Goal: Task Accomplishment & Management: Complete application form

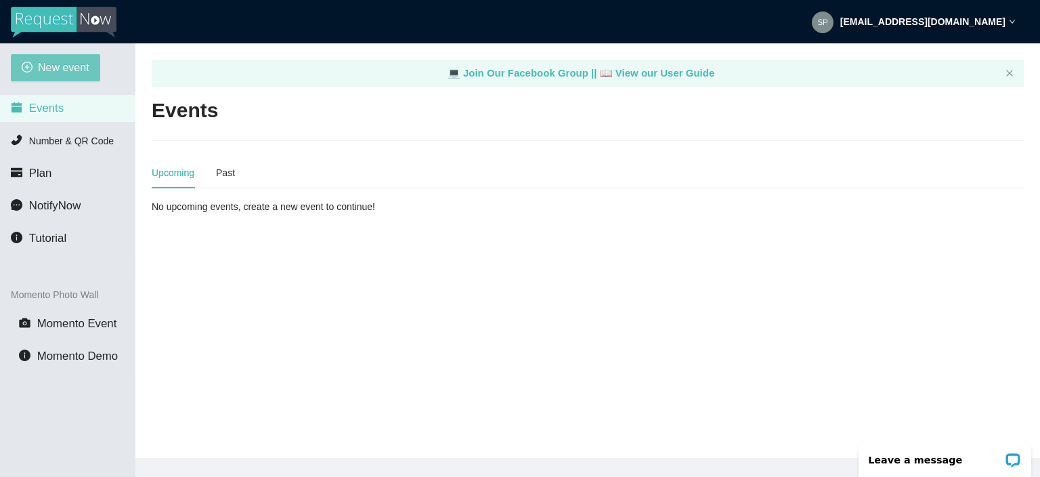
click at [80, 72] on span "New event" at bounding box center [63, 67] width 51 height 17
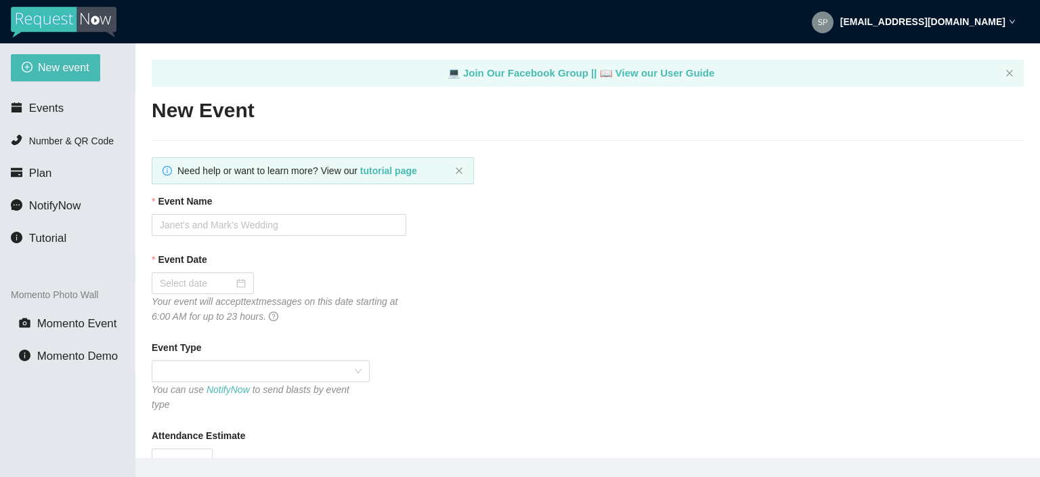
type textarea "[URL][DOMAIN_NAME]"
click at [210, 228] on input "Event Name" at bounding box center [279, 225] width 255 height 22
type input "[PERSON_NAME]"
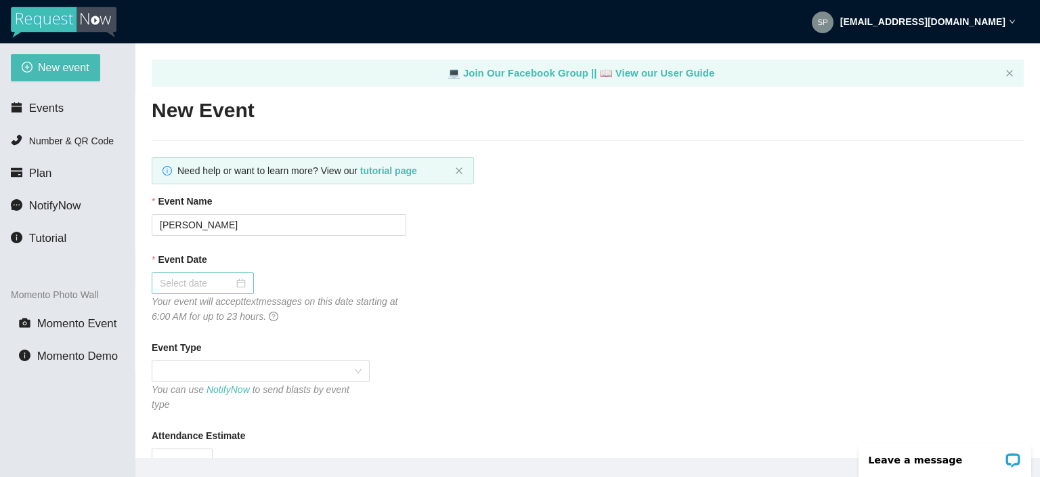
click at [239, 280] on div at bounding box center [203, 283] width 86 height 15
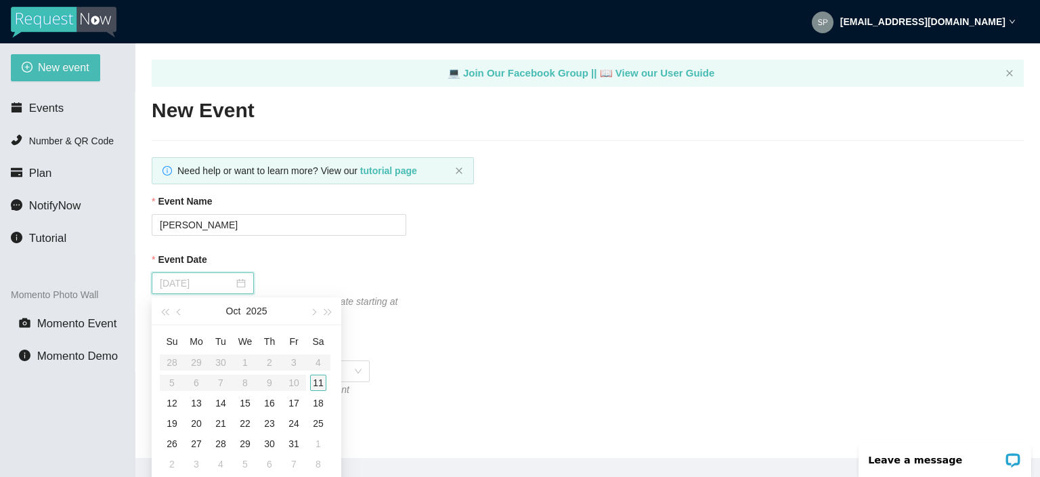
type input "[DATE]"
click at [326, 385] on div "11" at bounding box center [318, 382] width 16 height 16
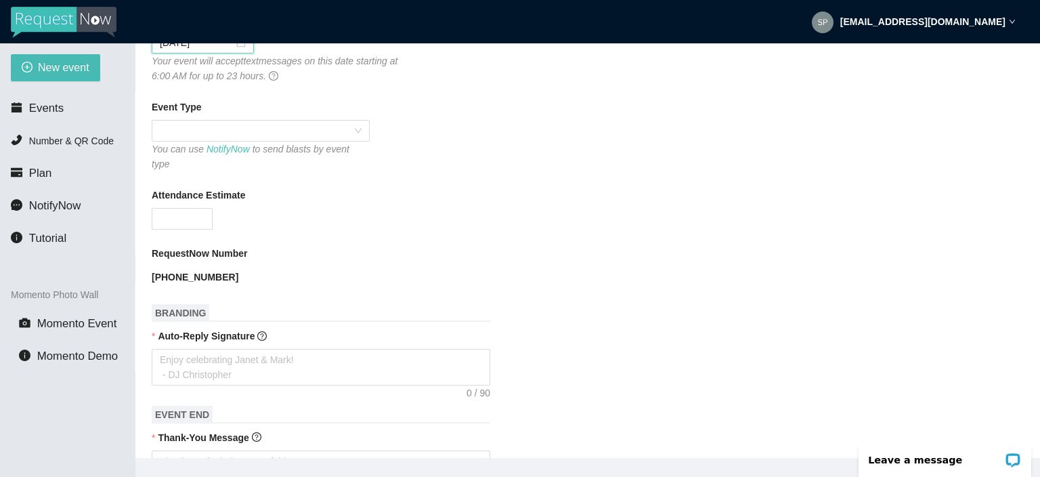
scroll to position [244, 0]
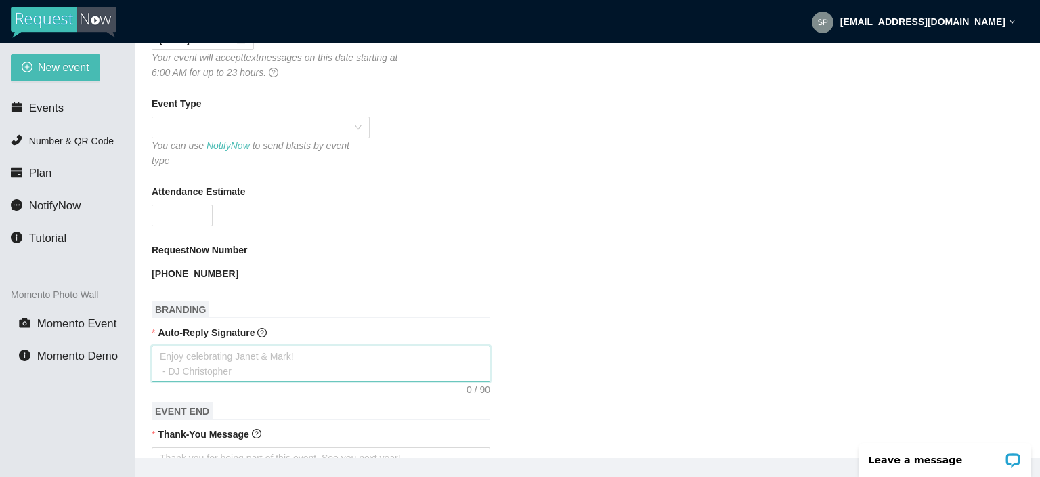
click at [242, 364] on textarea "Auto-Reply Signature" at bounding box center [321, 363] width 339 height 37
type textarea "T"
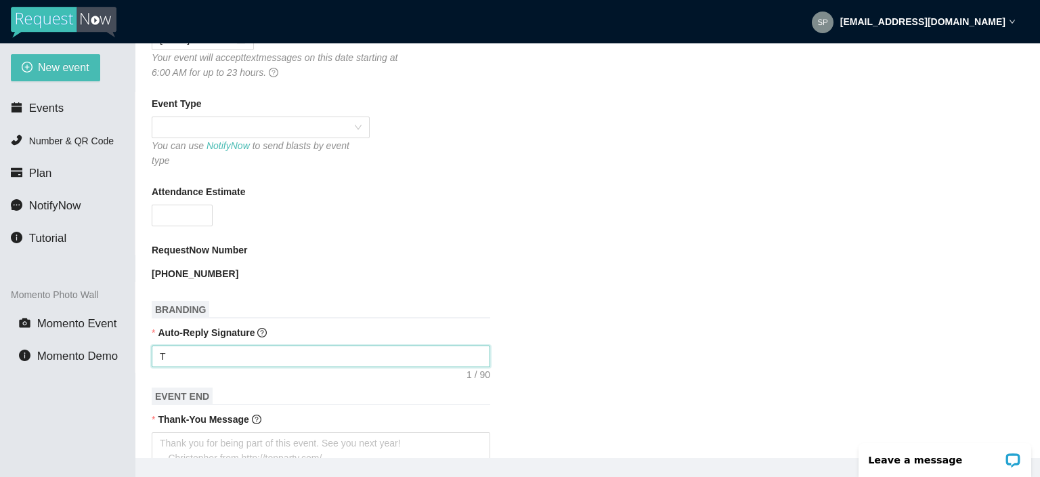
type textarea "Th"
type textarea "Tha"
type textarea "Than"
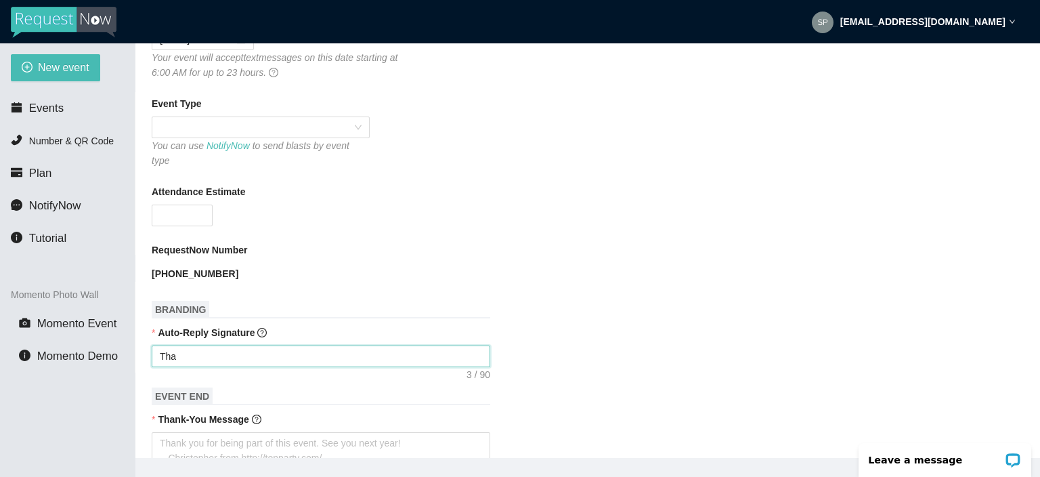
type textarea "Than"
type textarea "Than y"
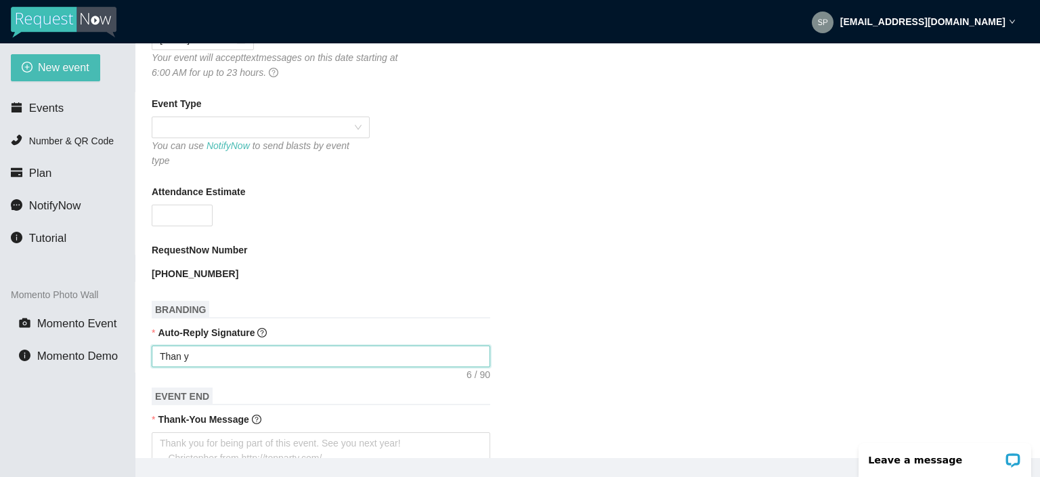
type textarea "Than yo"
type textarea "Than you"
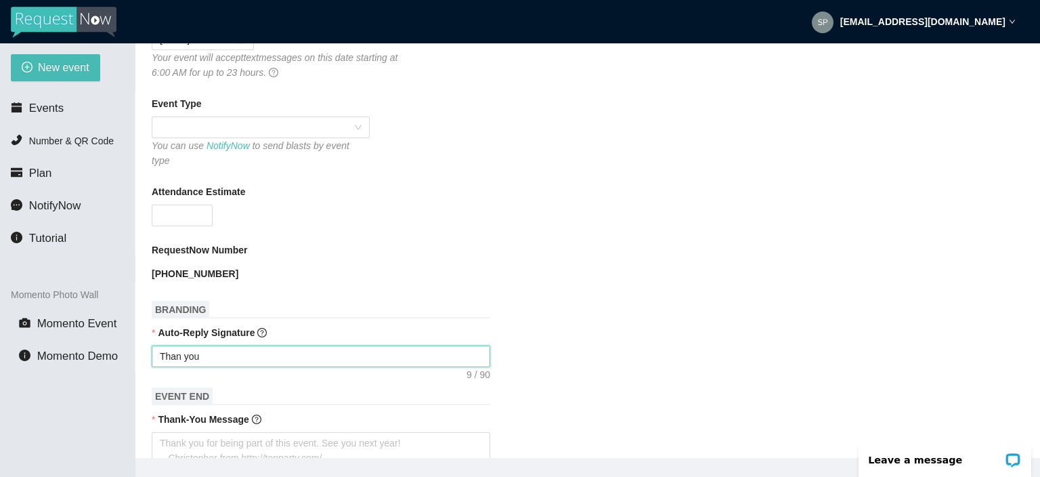
type textarea "Than you"
type textarea "Than yo"
type textarea "Than y"
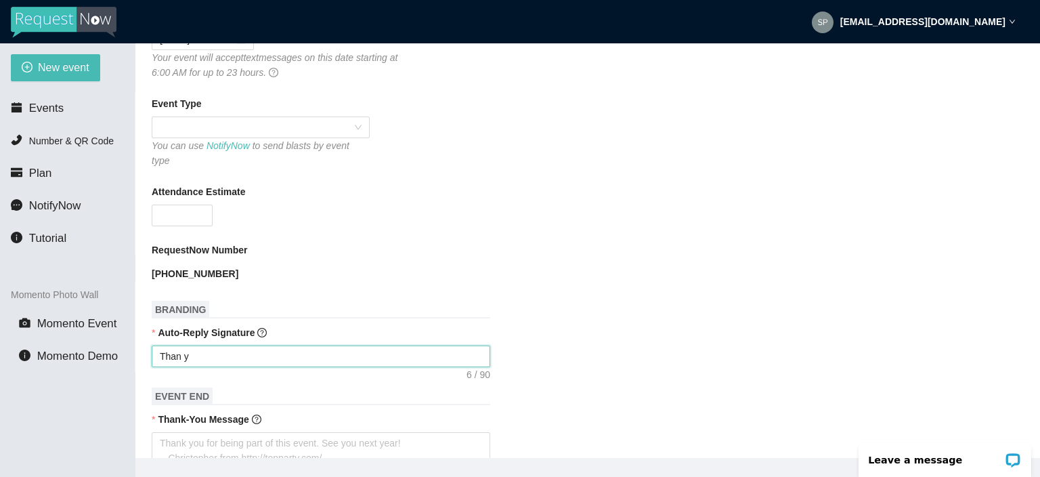
type textarea "Than"
type textarea "Thank"
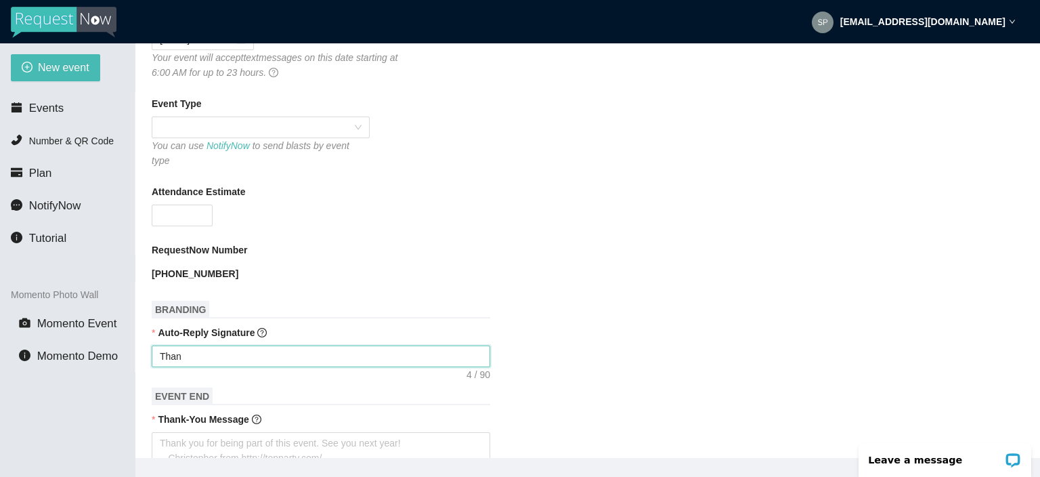
type textarea "Thank"
type textarea "Thank y"
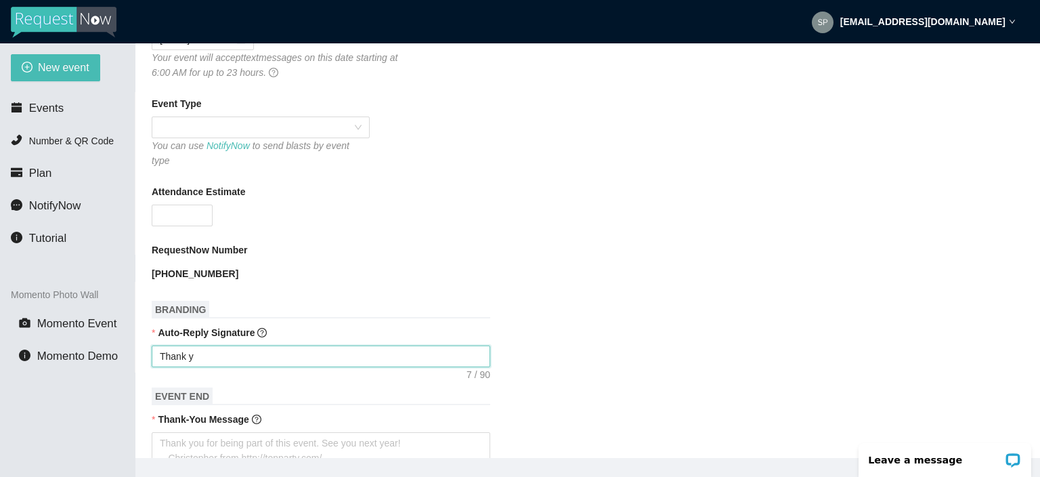
type textarea "Thank yo"
type textarea "Thank you"
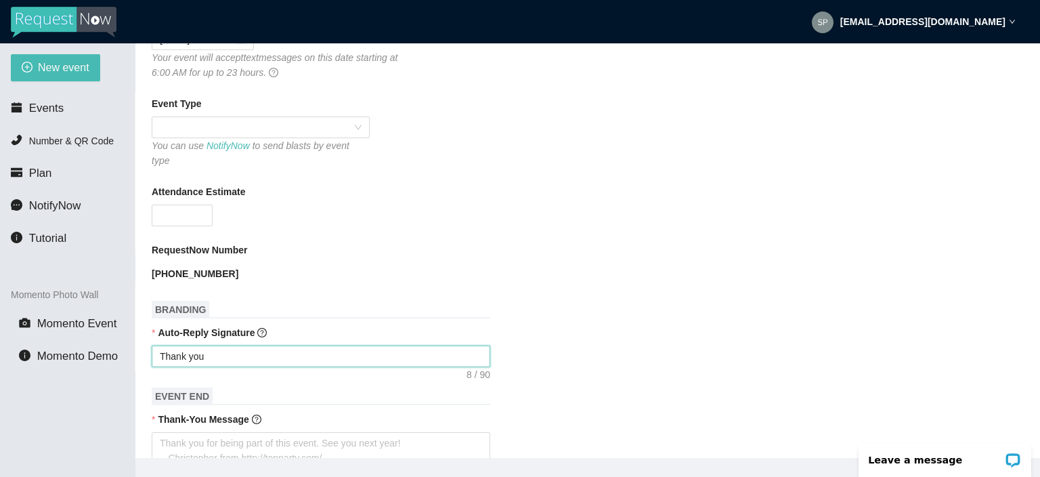
type textarea "Thank you"
type textarea "Thank you f"
type textarea "Thank you fo"
type textarea "Thank you for"
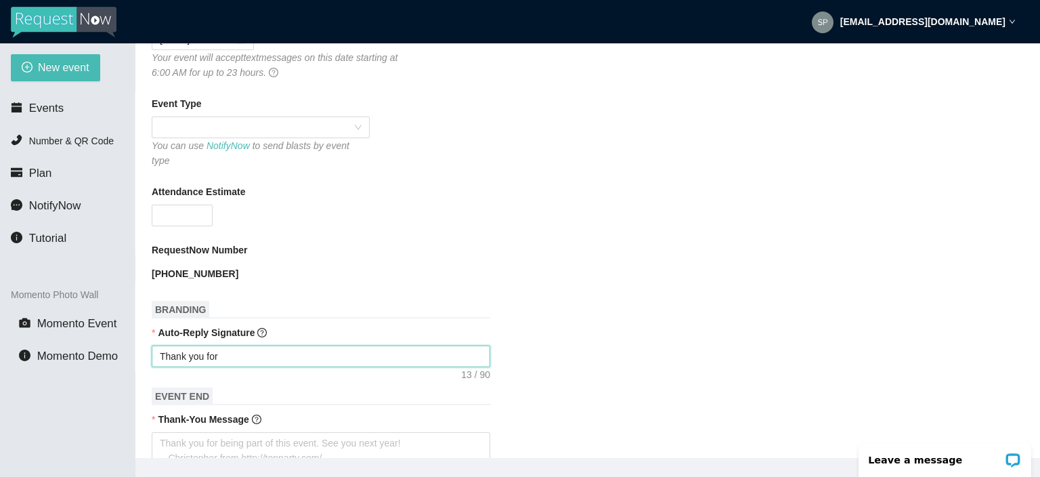
type textarea "Thank you for"
type textarea "Thank you for s"
type textarea "Thank you for se"
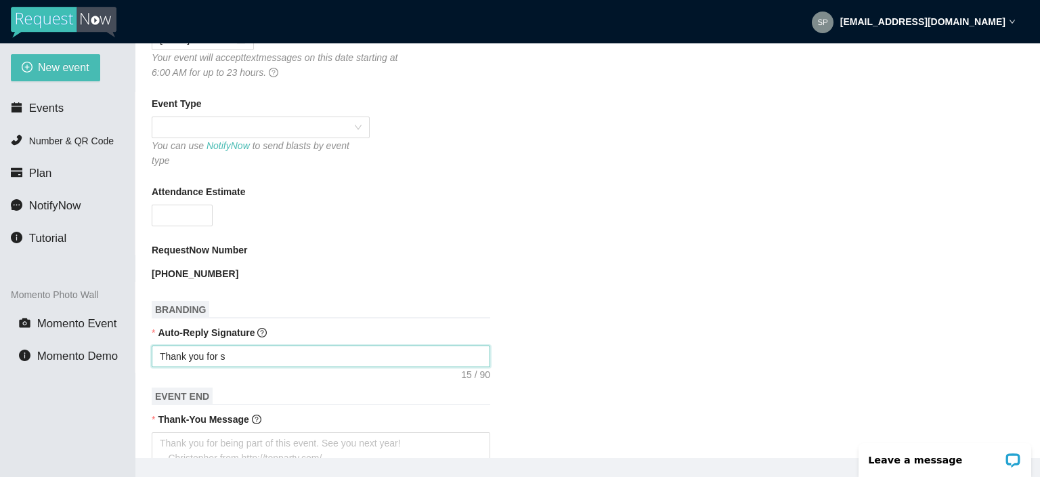
type textarea "Thank you for se"
type textarea "Thank you for [PERSON_NAME]"
type textarea "Thank you for send"
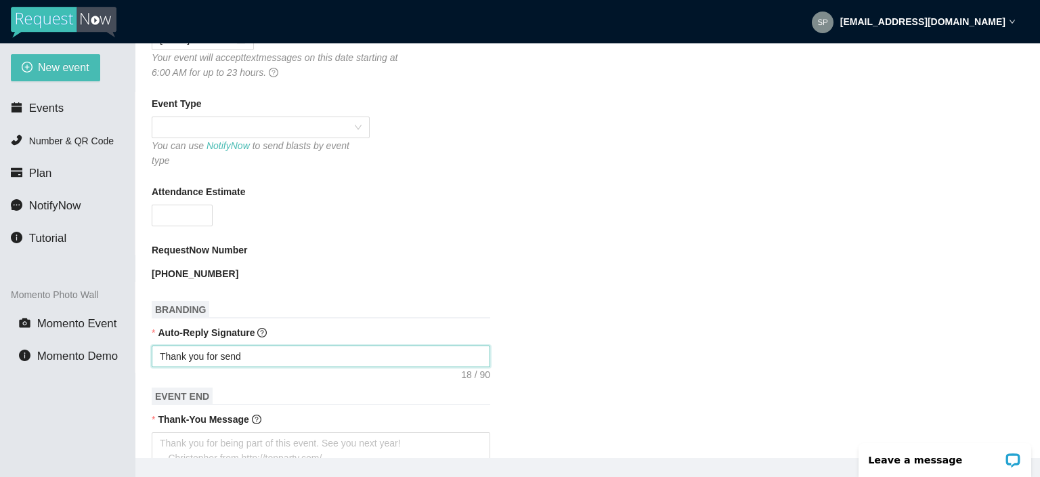
type textarea "Thank you for sendi"
type textarea "Thank you for sendin"
type textarea "Thank you for sending"
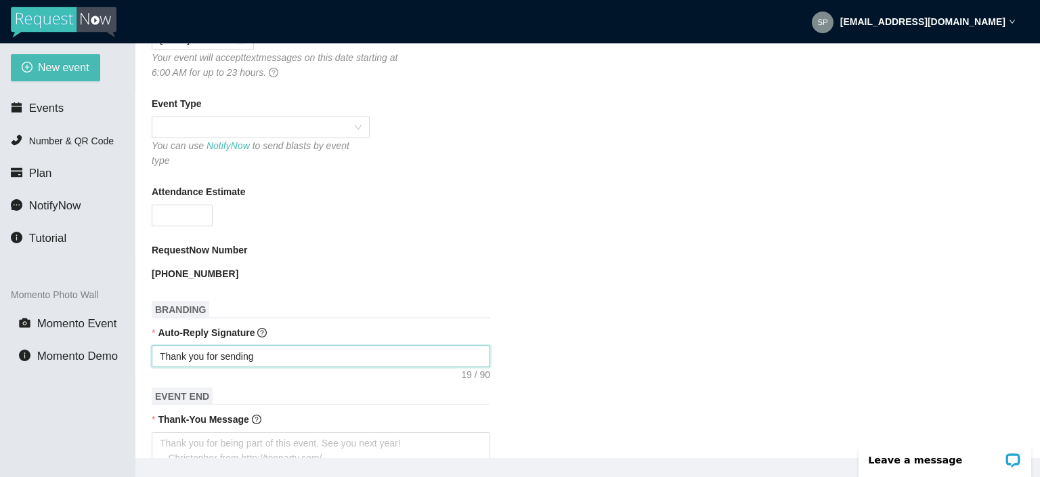
type textarea "Thank you for sending"
type textarea "Thank you for sending a"
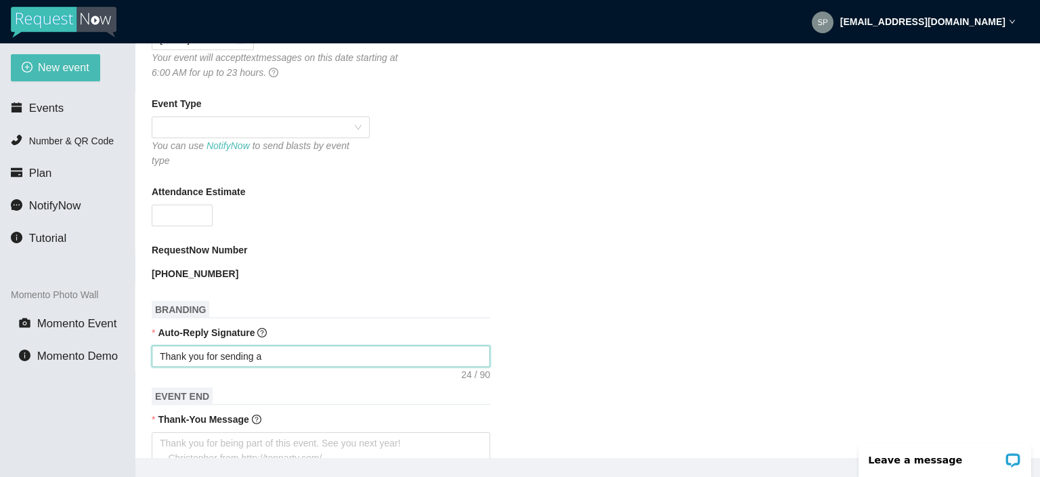
type textarea "Thank you for sending a r"
type textarea "Thank you for sending a re"
type textarea "Thank you for sending a req"
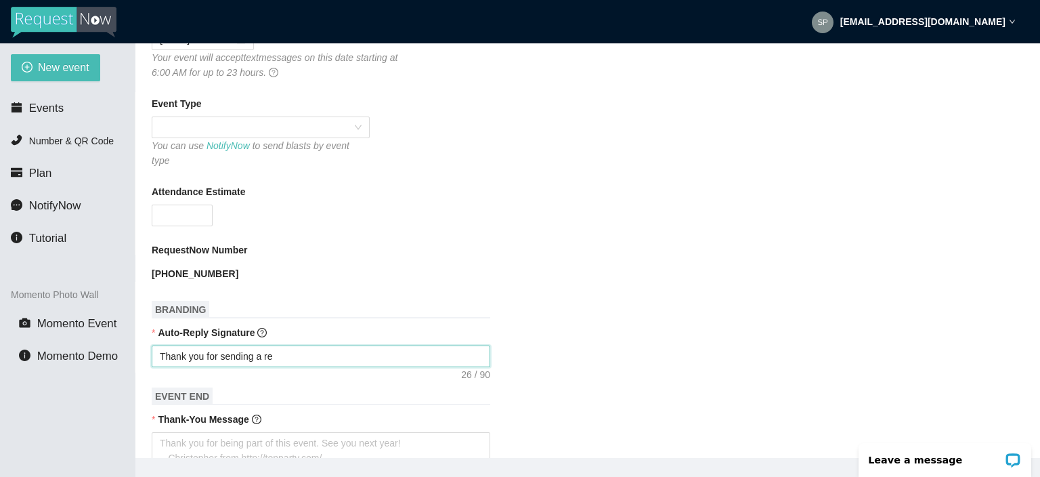
type textarea "Thank you for sending a req"
type textarea "Thank you for sending a requ"
type textarea "Thank you for sending a reque"
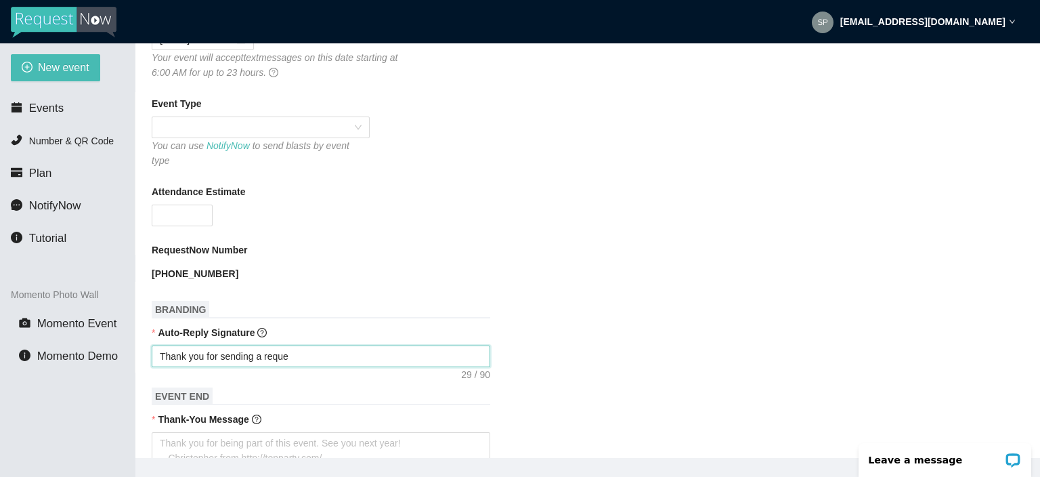
type textarea "Thank you for sending a reques"
type textarea "Thank you for sending a request"
type textarea "Thank you for sending a request!"
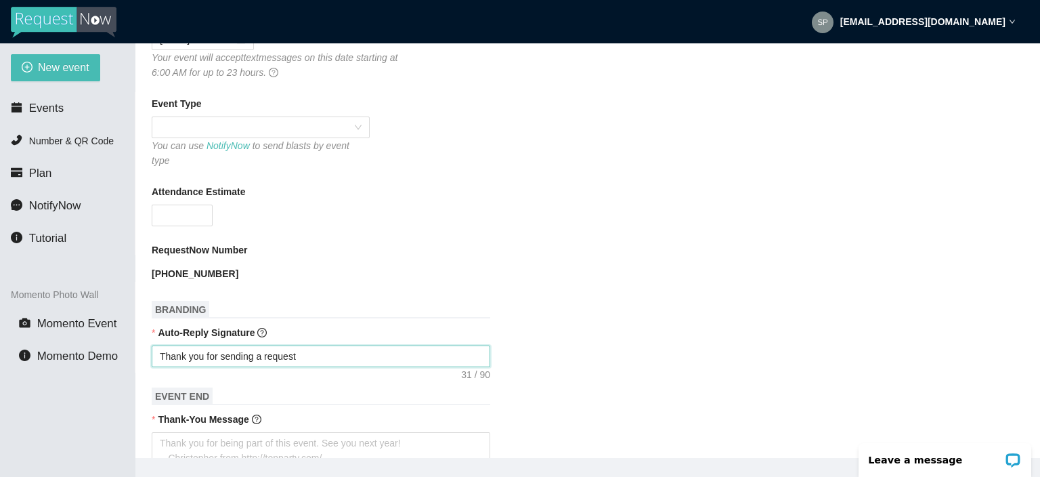
type textarea "Thank you for sending a request!"
type textarea "Thank you for sending a request! W"
type textarea "Thank you for sending a request! WE"
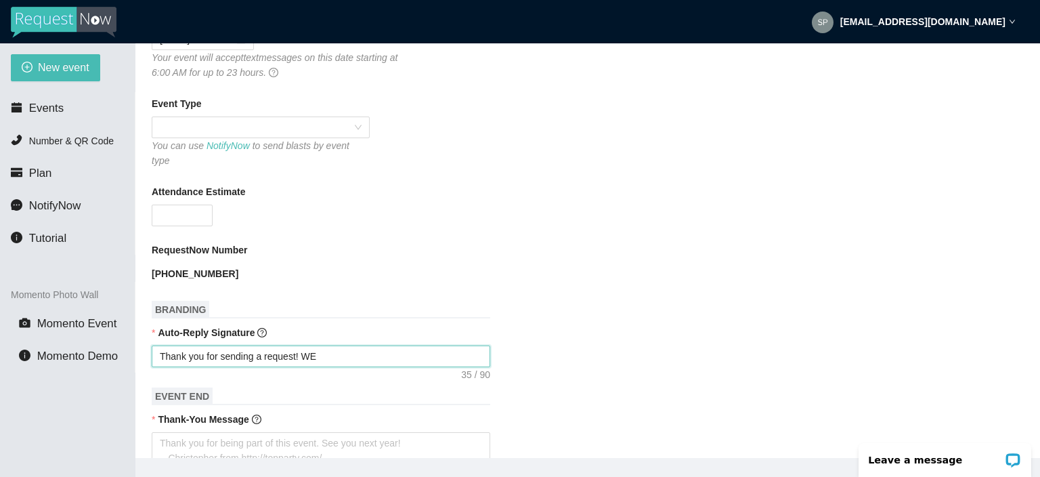
type textarea "Thank you for sending a request! WE"
type textarea "Thank you for sending a request! W"
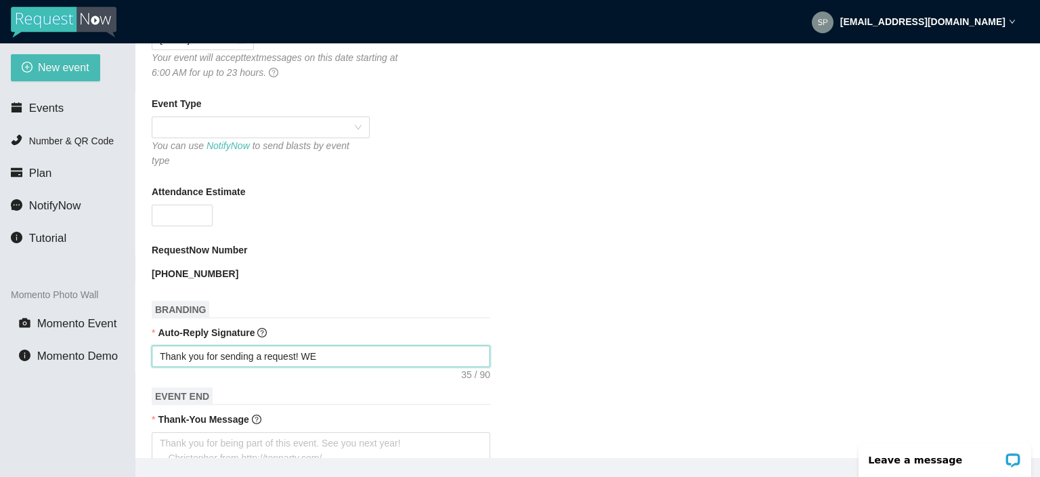
type textarea "Thank you for sending a request! W"
type textarea "Thank you for sending a request! We"
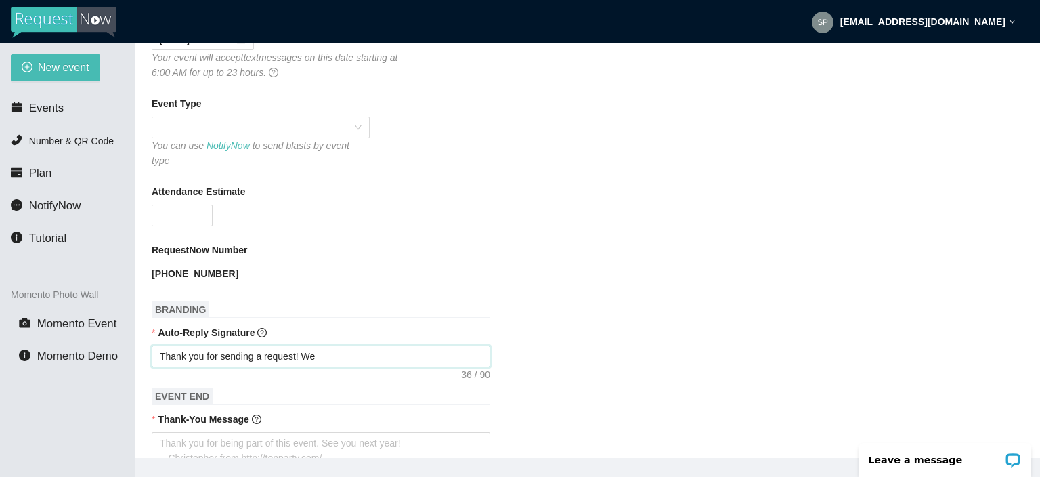
type textarea "Thank you for sending a request! We w"
type textarea "Thank you for sending a request! We wi"
type textarea "Thank you for sending a request! We wil"
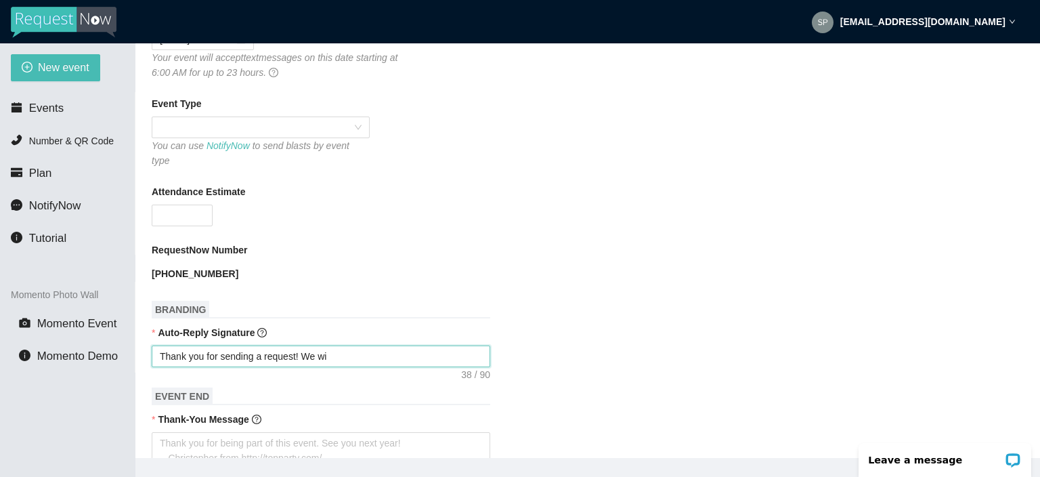
type textarea "Thank you for sending a request! We wil"
type textarea "Thank you for sending a request! We will"
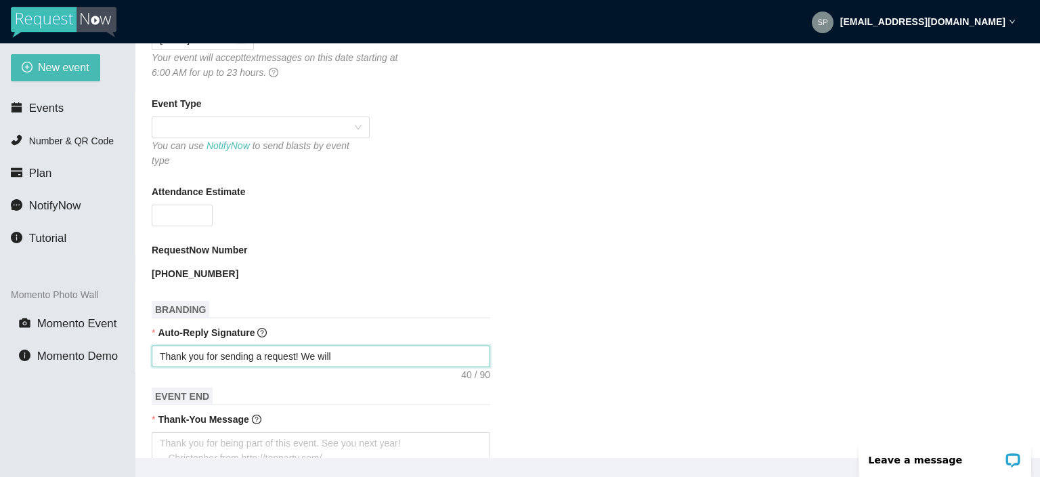
type textarea "Thank you for sending a request! We will a"
type textarea "Thank you for sending a request! We will ad"
type textarea "Thank you for sending a request! We will add"
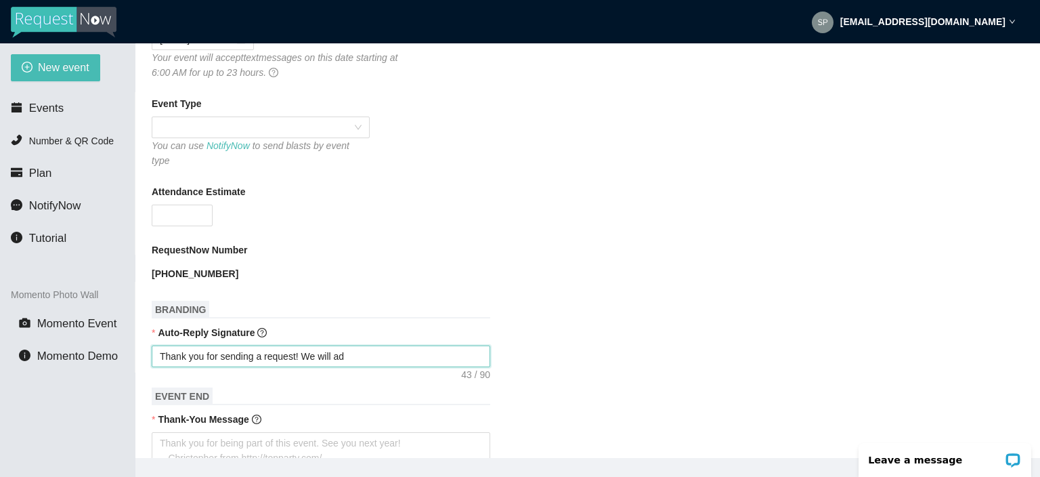
type textarea "Thank you for sending a request! We will add"
type textarea "Thank you for sending a request! We will add i"
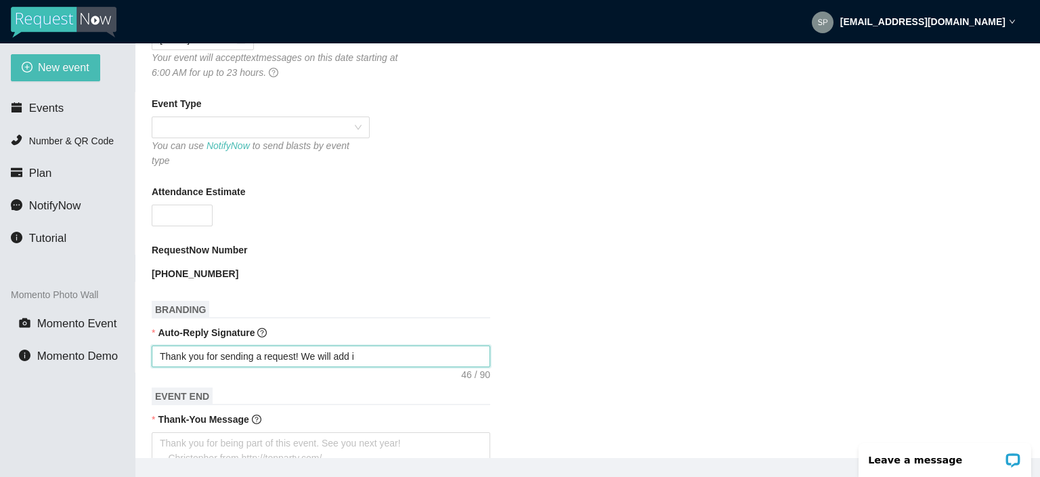
type textarea "Thank you for sending a request! We will add i"
type textarea "Thank you for sending a request! We will add it"
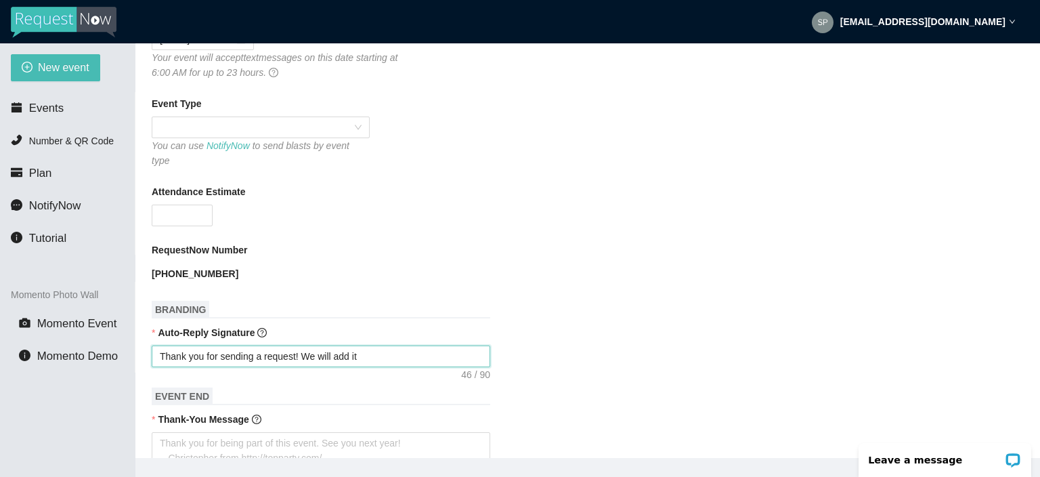
type textarea "Thank you for sending a request! We will add it"
type textarea "Thank you for sending a request! We will add it t"
type textarea "Thank you for sending a request! We will add it to"
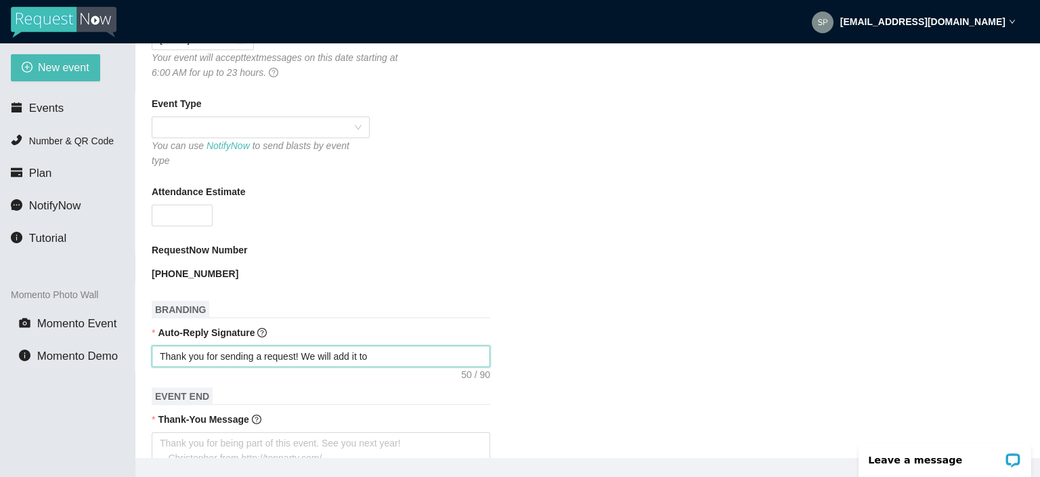
type textarea "Thank you for sending a request! We will add it to"
type textarea "Thank you for sending a request! We will add it to o"
type textarea "Thank you for sending a request! We will add it to ou"
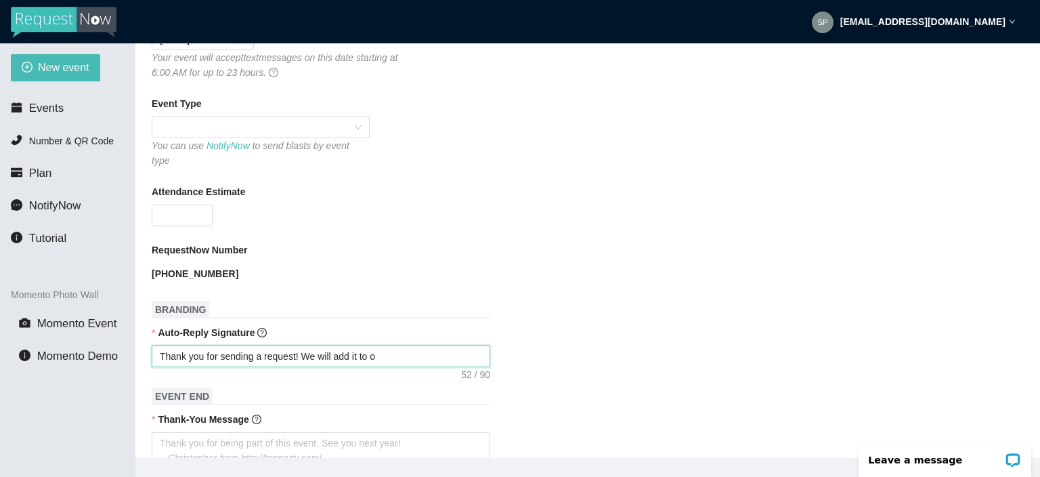
type textarea "Thank you for sending a request! We will add it to ou"
type textarea "Thank you for sending a request! We will add it to our"
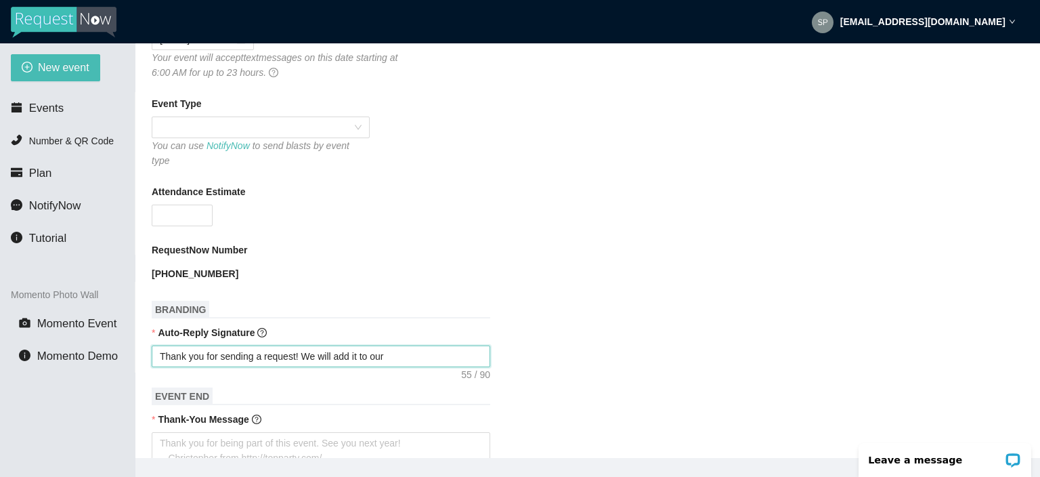
type textarea "Thank you for sending a request! We will add it to our r"
type textarea "Thank you for sending a request! We will add it to our re"
type textarea "Thank you for sending a request! We will add it to our req"
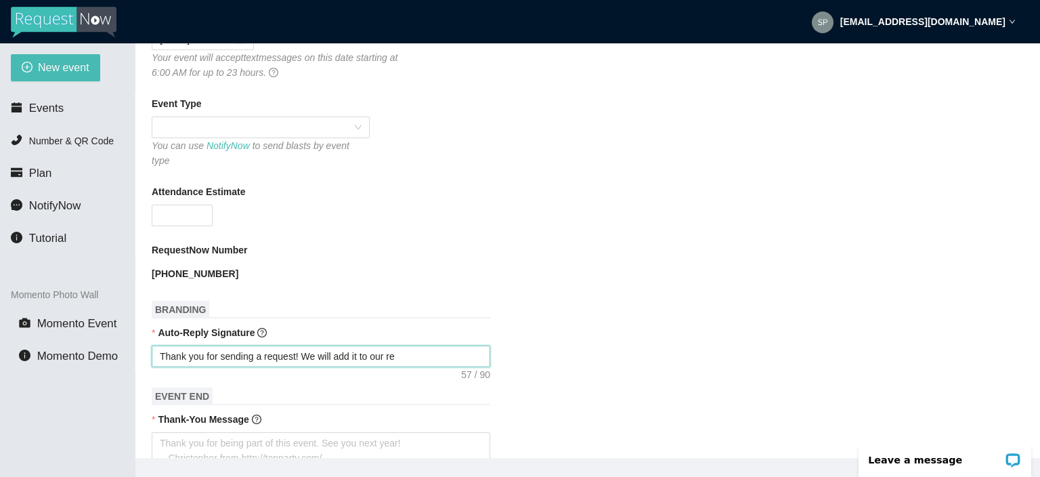
type textarea "Thank you for sending a request! We will add it to our req"
type textarea "Thank you for sending a request! We will add it to our requ"
type textarea "Thank you for sending a request! We will add it to our reque"
type textarea "Thank you for sending a request! We will add it to our reques"
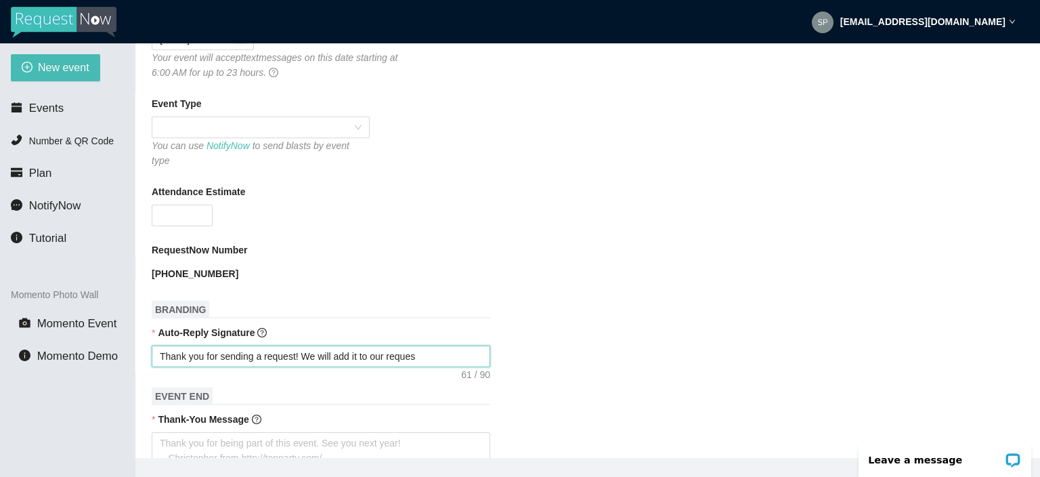
type textarea "Thank you for sending a request! We will add it to our request"
type textarea "Thank you for sending a request! We will add it to our request l"
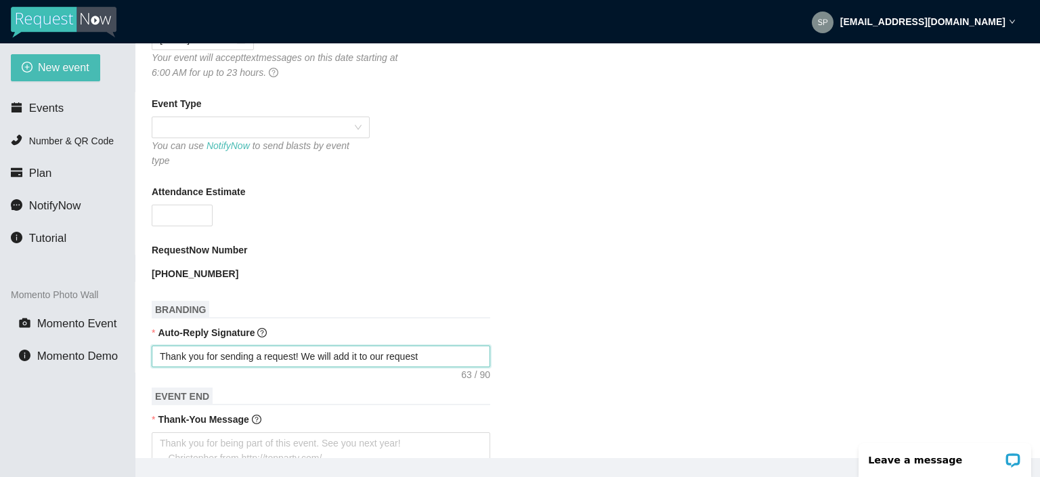
type textarea "Thank you for sending a request! We will add it to our request l"
type textarea "Thank you for sending a request! We will add it to our request li"
type textarea "Thank you for sending a request! We will add it to our request lis"
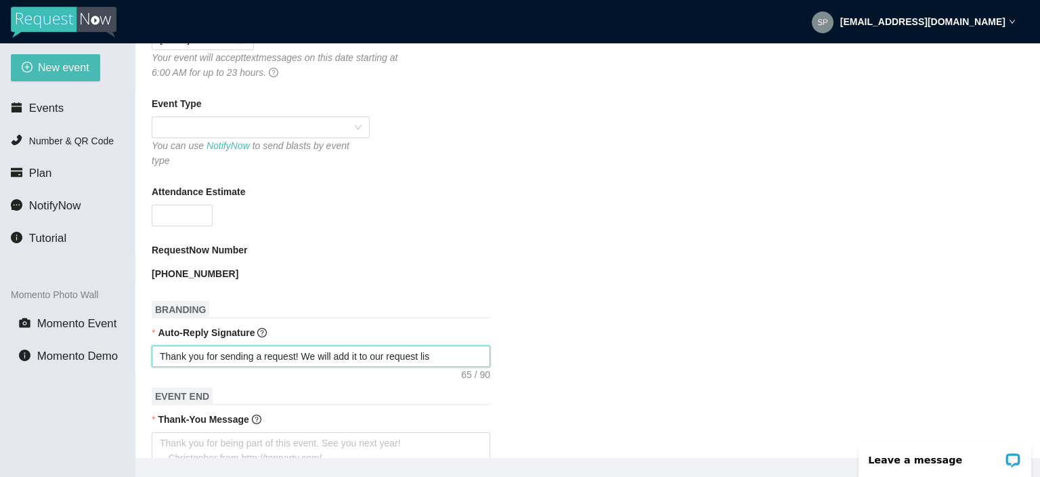
type textarea "Thank you for sending a request! We will add it to our request list"
type textarea "Thank you for sending a request! We will add it to our request list -"
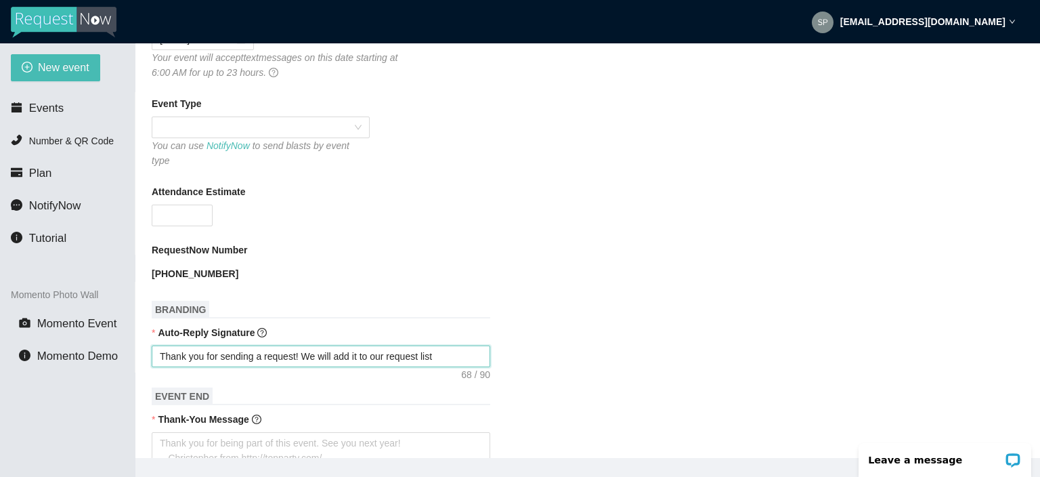
type textarea "Thank you for sending a request! We will add it to our request list -"
type textarea "Thank you for sending a request! We will add it to our request list - S"
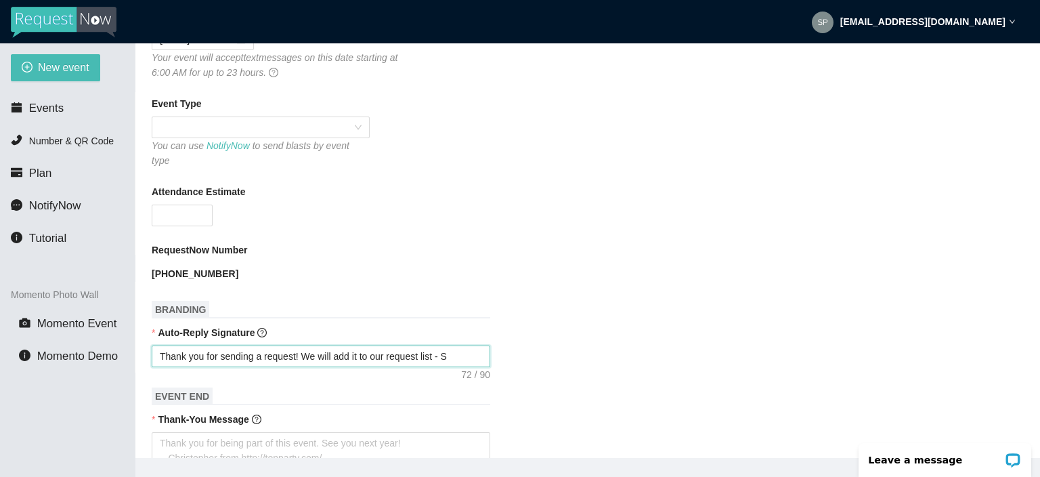
type textarea "Thank you for sending a request! We will add it to our request list - Sp"
type textarea "Thank you for sending a request! We will add it to our request list - Spe"
type textarea "Thank you for sending a request! We will add it to our request list - Spec"
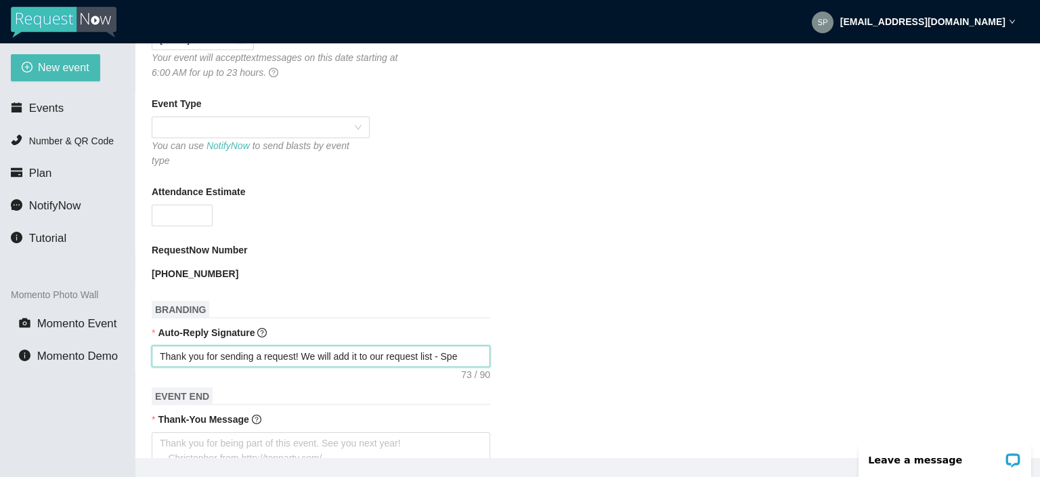
type textarea "Thank you for sending a request! We will add it to our request list - Spec"
type textarea "Thank you for sending a request! We will add it to our request list - Spect"
type textarea "Thank you for sending a request! We will add it to our request list - Spectr"
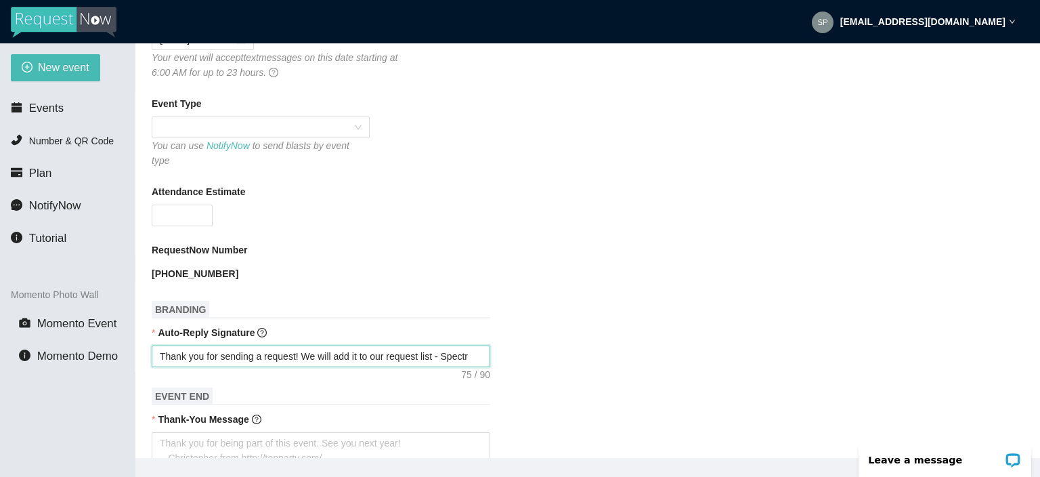
type textarea "Thank you for sending a request! We will add it to our request list - Spectru"
type textarea "Thank you for sending a request! We will add it to our request list - Spectrum"
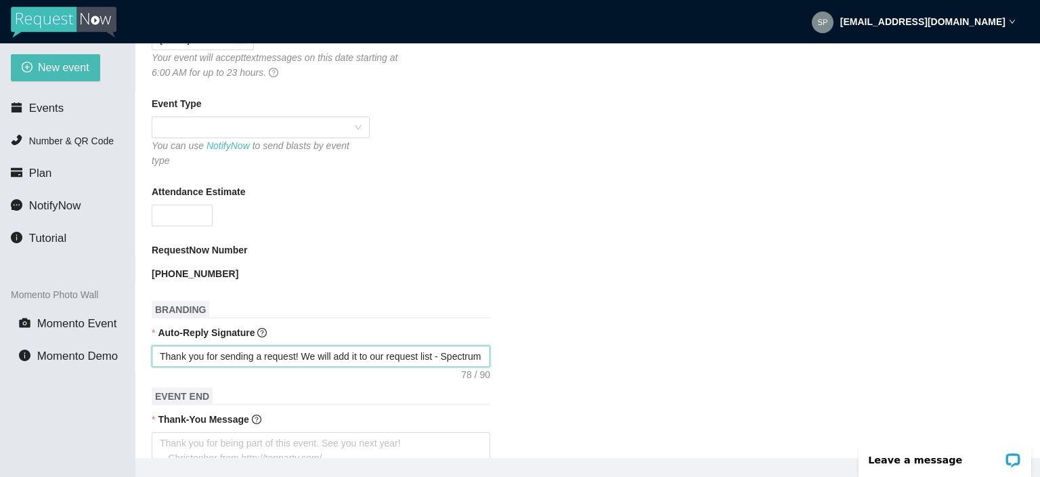
type textarea "Thank you for sending a request! We will add it to our request list - Spectrum"
type textarea "Thank you for sending a request! We will add it to our request list - Spectrum e"
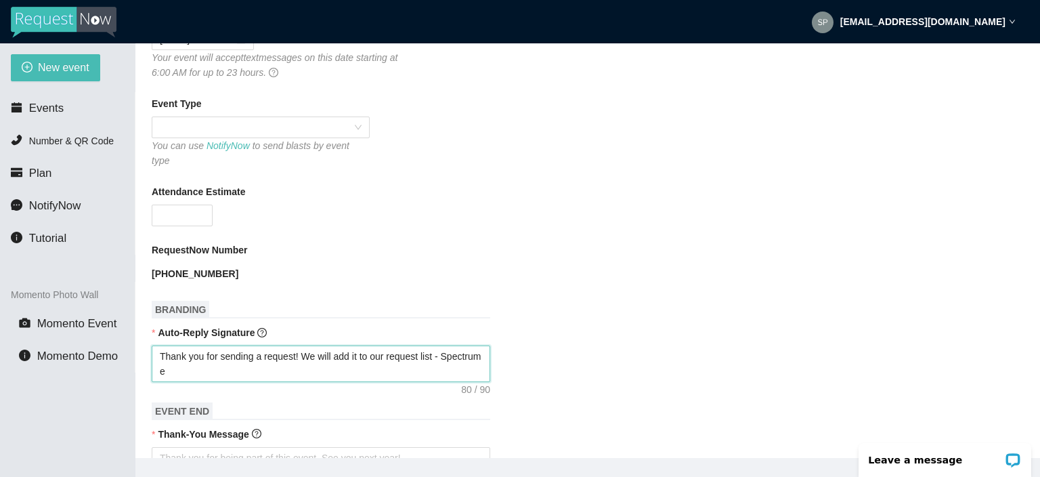
type textarea "Thank you for sending a request! We will add it to our request list - Spectrum …"
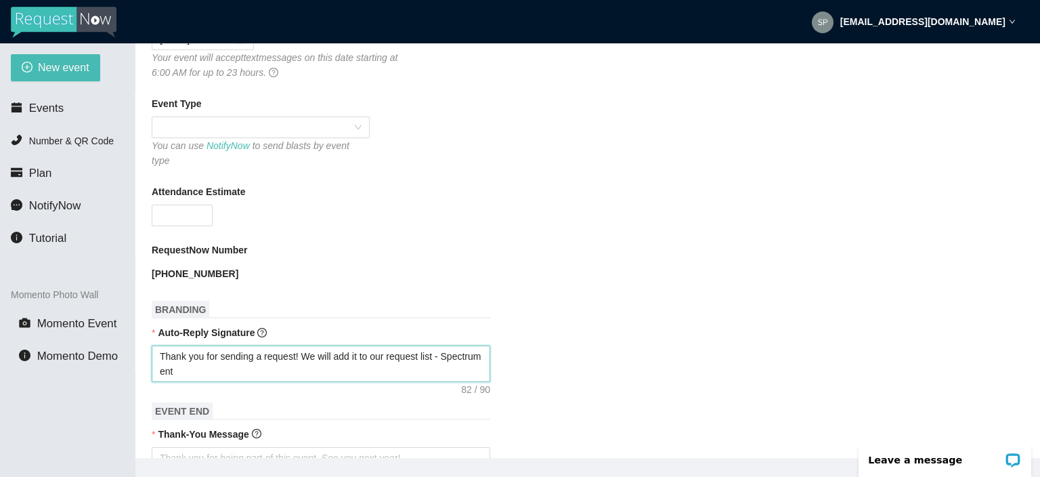
type textarea "Thank you for sending a request! We will add it to our request list - Spectrum …"
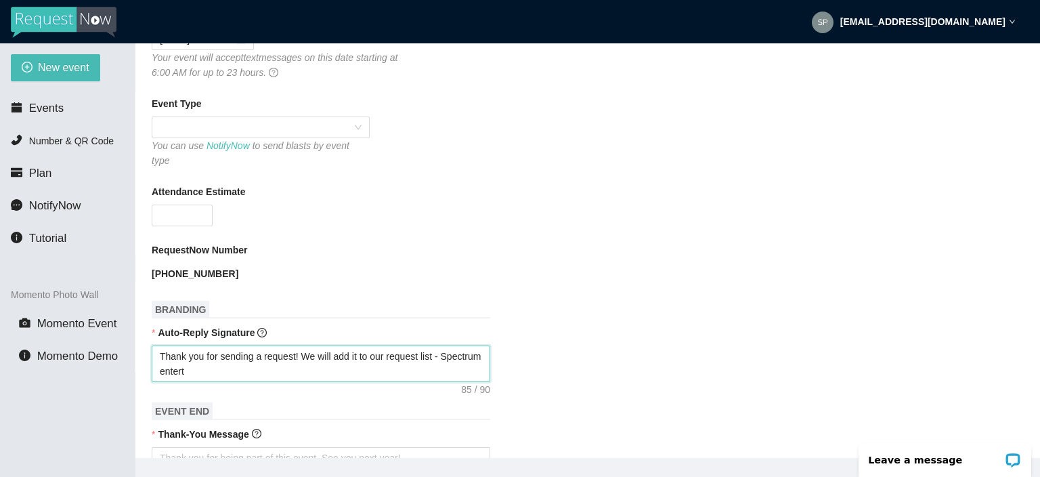
type textarea "Thank you for sending a request! We will add it to our request list - Spectrum …"
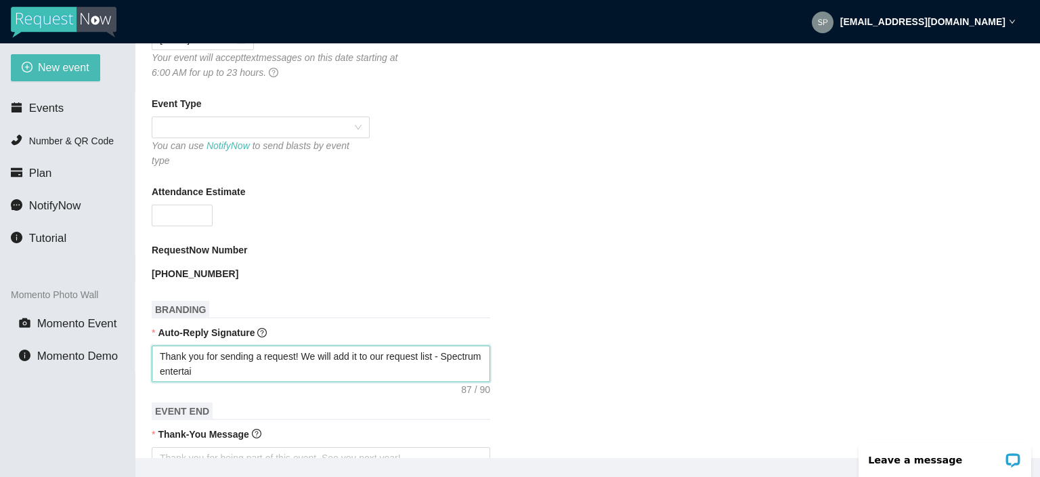
type textarea "Thank you for sending a request! We will add it to our request list - Spectrum …"
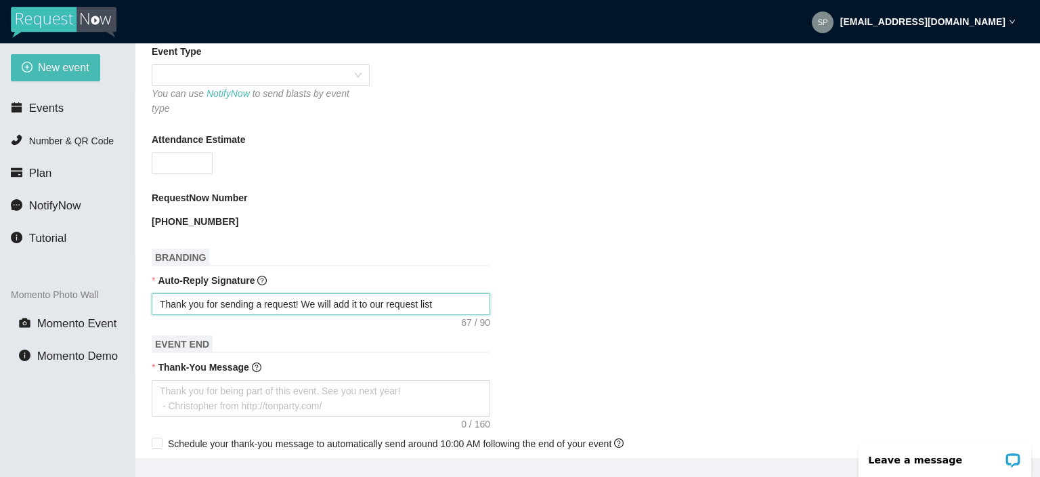
scroll to position [298, 0]
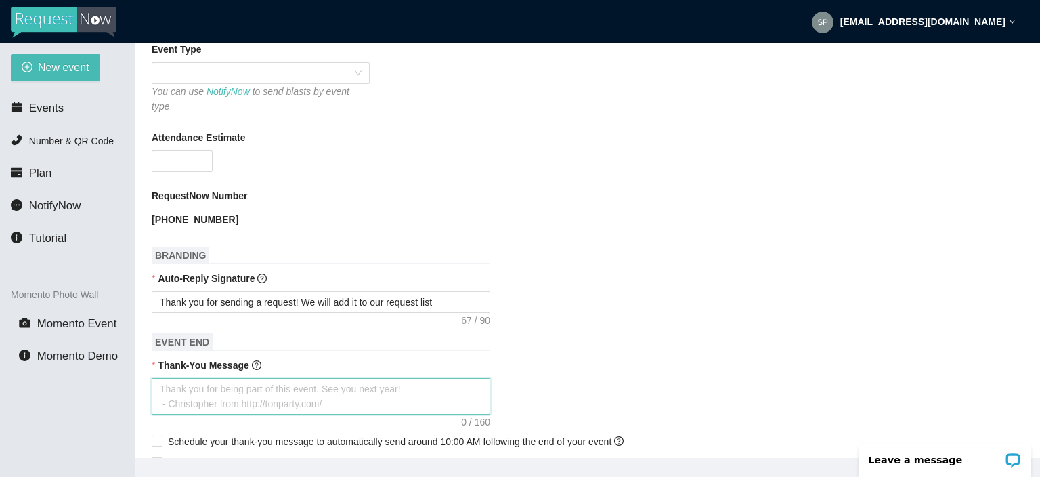
click at [246, 384] on textarea "Thank-You Message" at bounding box center [321, 396] width 339 height 37
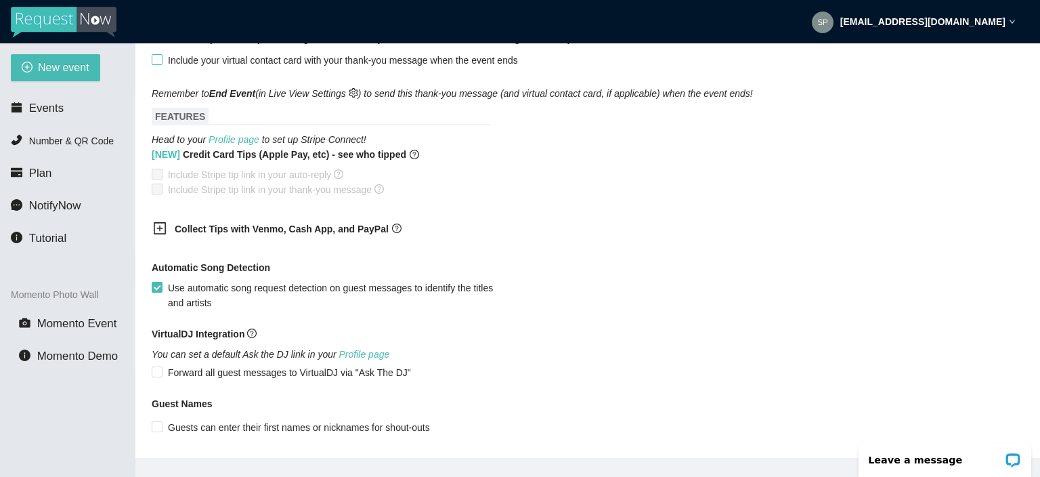
scroll to position [807, 0]
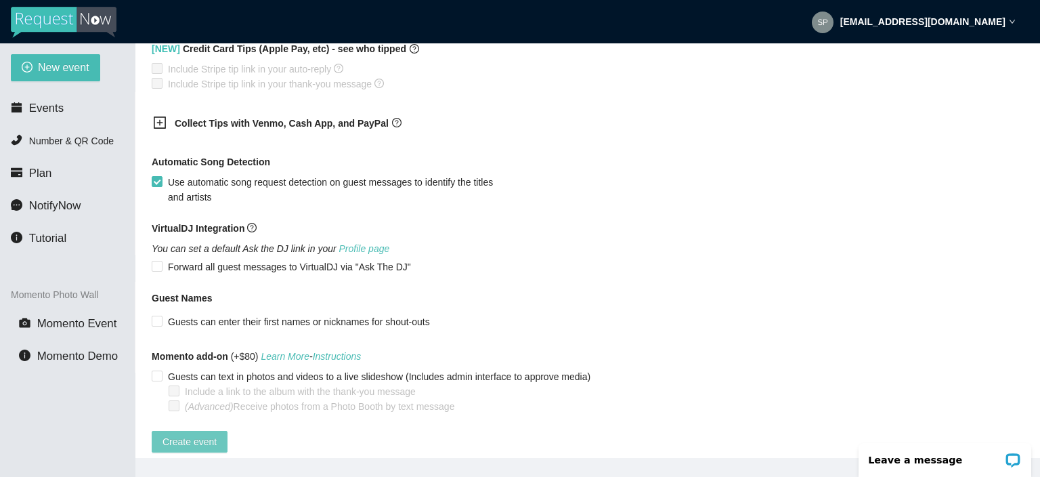
click at [194, 435] on span "Create event" at bounding box center [190, 441] width 54 height 15
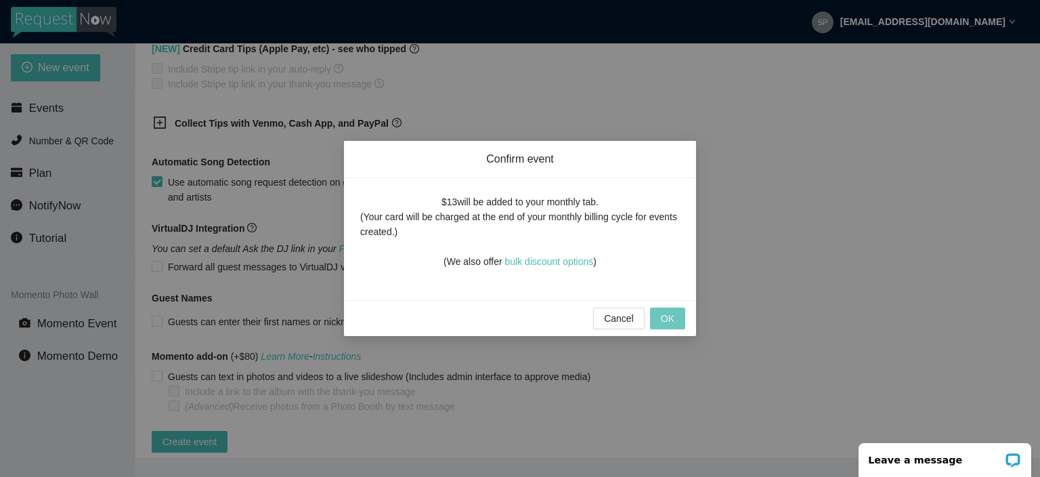
click at [676, 314] on button "OK" at bounding box center [667, 318] width 35 height 22
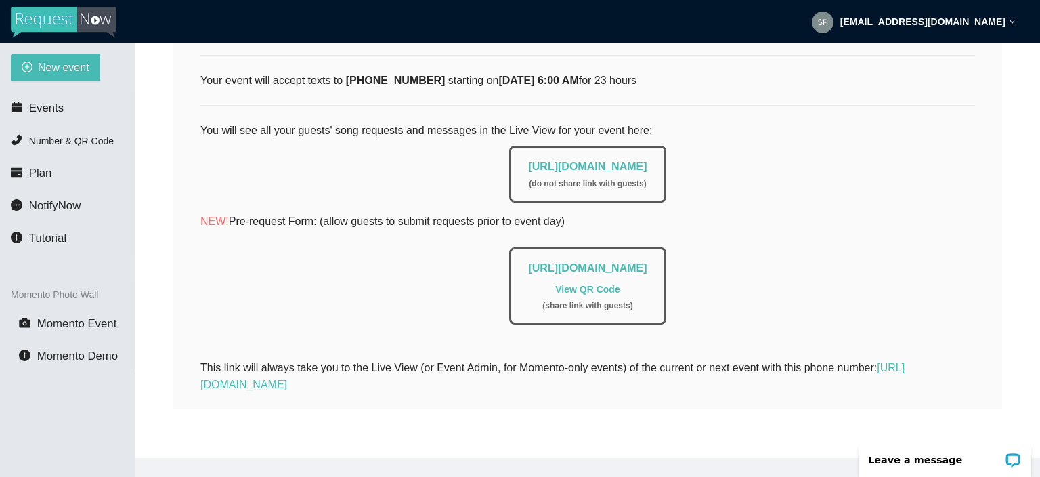
scroll to position [272, 0]
click at [626, 214] on p "NEW! Pre-request Form: (allow guests to submit requests prior to event day)" at bounding box center [587, 221] width 775 height 17
click at [616, 167] on link "[URL][DOMAIN_NAME]" at bounding box center [587, 167] width 119 height 12
